Goal: Transaction & Acquisition: Purchase product/service

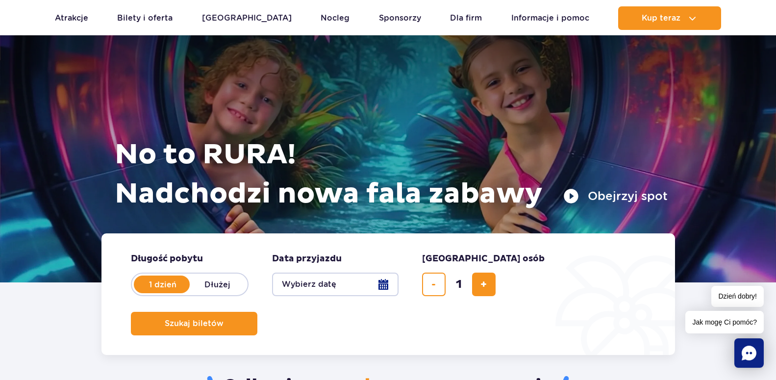
scroll to position [50, 0]
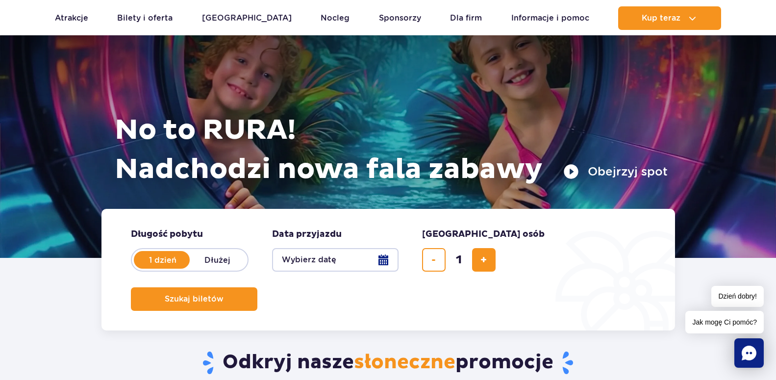
click at [374, 256] on button "Wybierz datę" at bounding box center [335, 260] width 126 height 24
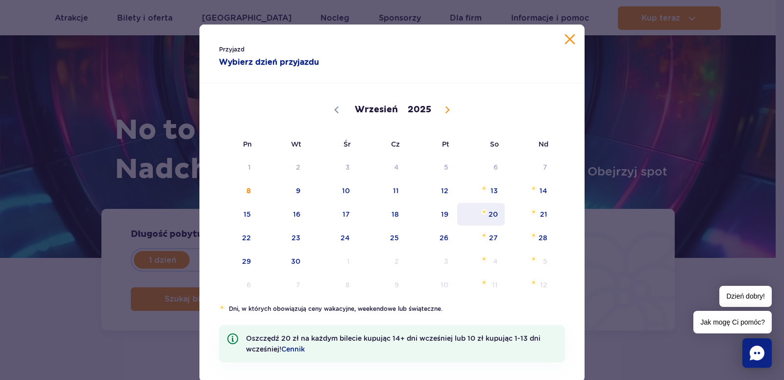
click at [492, 213] on span "20" at bounding box center [481, 214] width 50 height 23
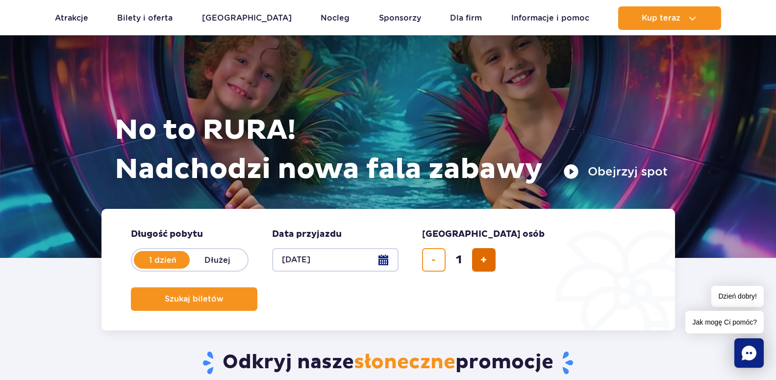
click at [480, 260] on button "dodaj bilet" at bounding box center [484, 260] width 24 height 24
type input "2"
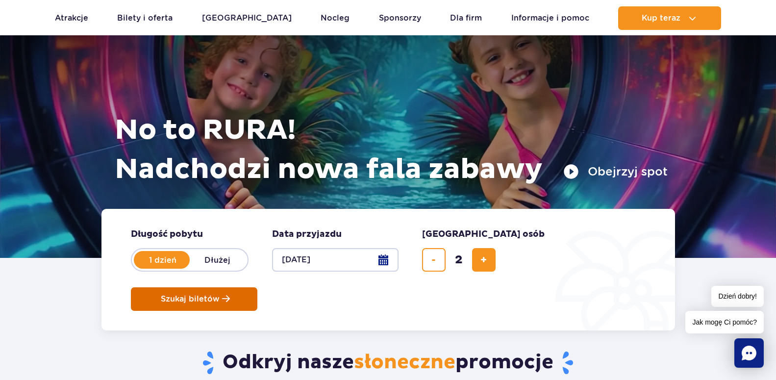
click at [220, 295] on span "Szukaj biletów" at bounding box center [190, 299] width 59 height 9
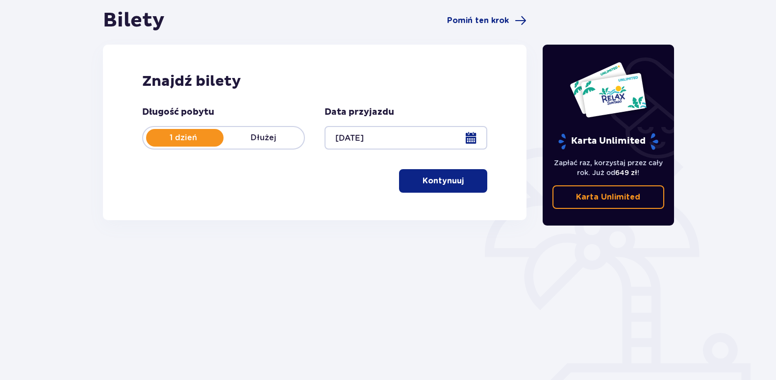
scroll to position [120, 0]
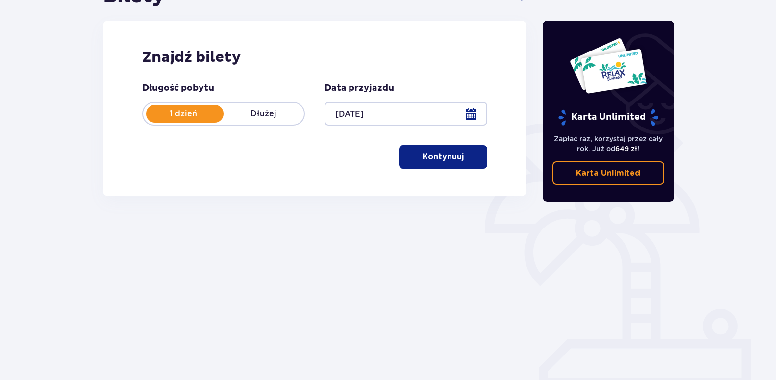
click at [440, 153] on p "Kontynuuj" at bounding box center [442, 156] width 41 height 11
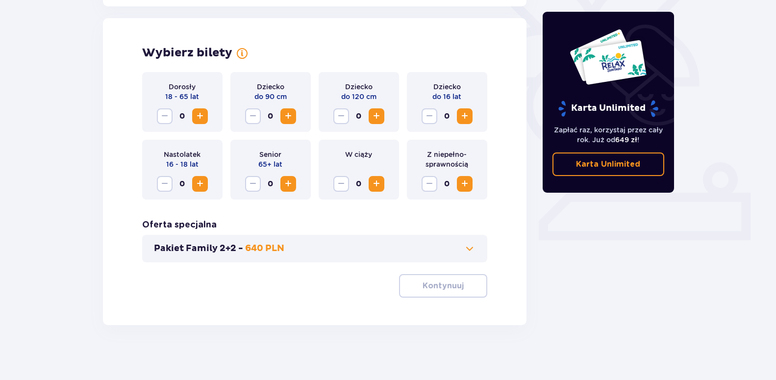
scroll to position [270, 0]
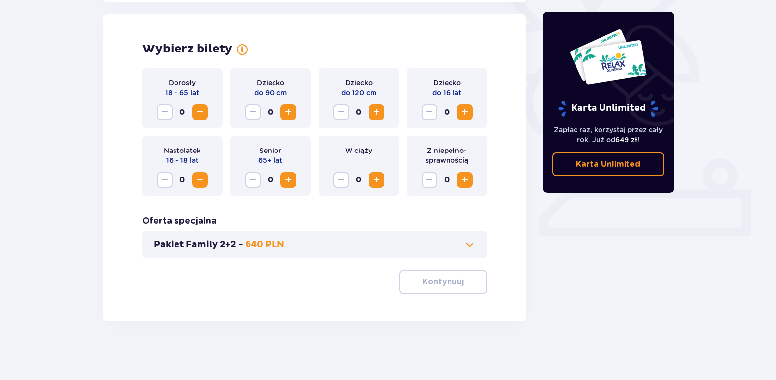
click at [194, 115] on button "Increase" at bounding box center [200, 112] width 16 height 16
click at [447, 290] on button "Kontynuuj" at bounding box center [443, 282] width 88 height 24
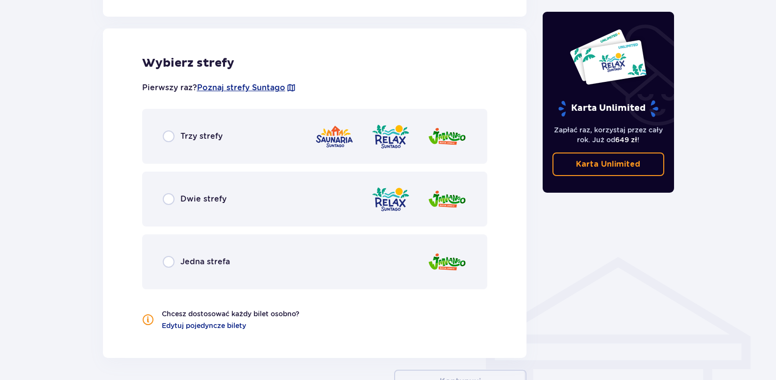
scroll to position [544, 0]
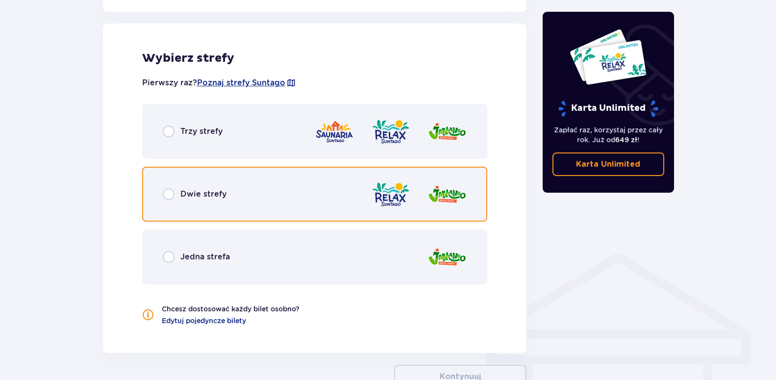
click at [168, 190] on input "radio" at bounding box center [169, 194] width 12 height 12
radio input "true"
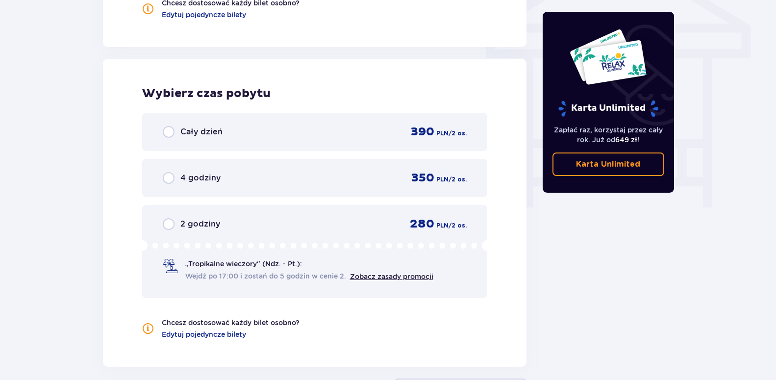
scroll to position [781, 0]
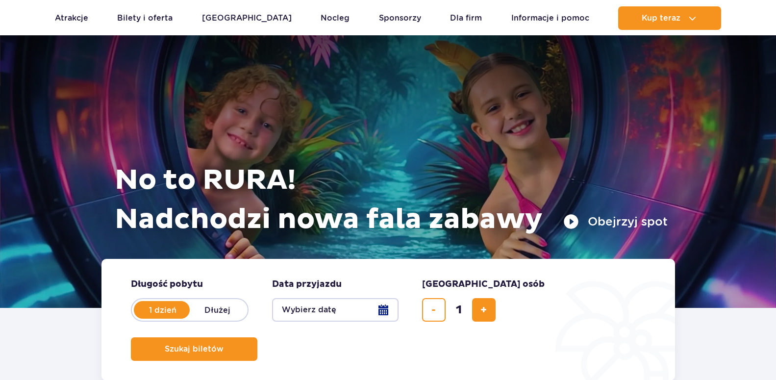
scroll to position [50, 0]
